Goal: Task Accomplishment & Management: Use online tool/utility

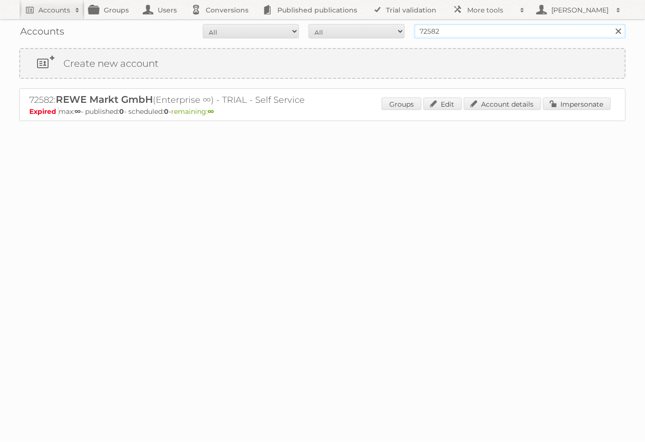
click at [452, 35] on input "72582" at bounding box center [519, 31] width 211 height 14
type input "ict edeka"
click at [610, 24] on input "Search" at bounding box center [617, 31] width 14 height 14
click at [583, 105] on link "Impersonate" at bounding box center [577, 103] width 68 height 12
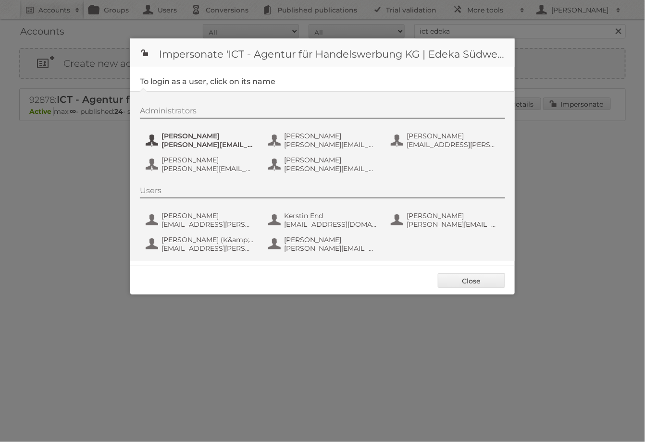
click at [207, 141] on span "[PERSON_NAME][EMAIL_ADDRESS][PERSON_NAME][DOMAIN_NAME]" at bounding box center [207, 144] width 93 height 9
